Goal: Transaction & Acquisition: Purchase product/service

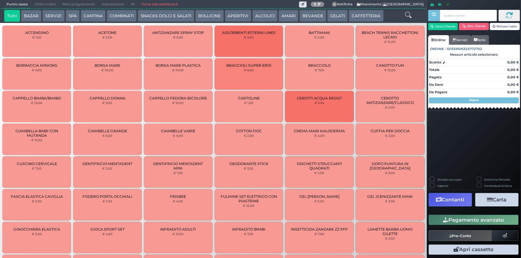
click at [107, 16] on button "COMBINATI" at bounding box center [122, 16] width 30 height 12
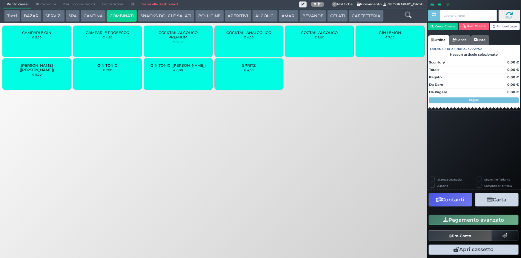
click at [36, 43] on div "CAMPARI E GIN € 5,00" at bounding box center [36, 41] width 69 height 31
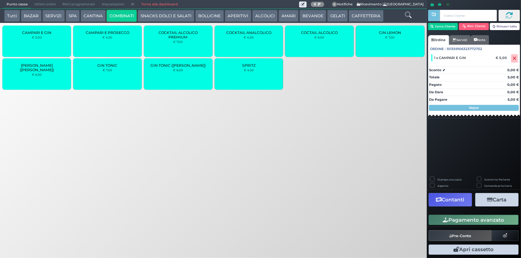
click at [437, 179] on label "Stampa una copia" at bounding box center [449, 180] width 24 height 4
checkbox input "true"
click at [494, 198] on button "Carta" at bounding box center [496, 199] width 43 height 13
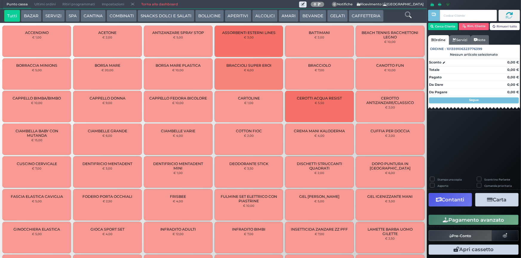
click at [265, 17] on button "ALCOLICI" at bounding box center [264, 16] width 25 height 12
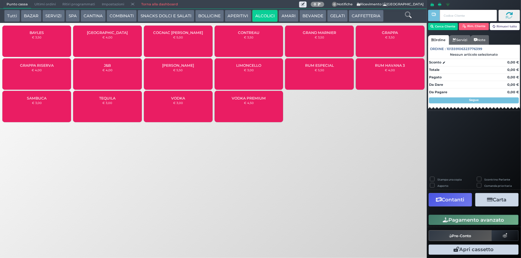
click at [121, 16] on button "COMBINATI" at bounding box center [122, 16] width 30 height 12
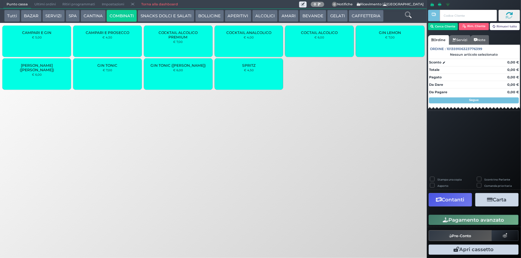
click at [16, 16] on button "Tutti" at bounding box center [12, 16] width 16 height 12
